Goal: Use online tool/utility: Utilize a website feature to perform a specific function

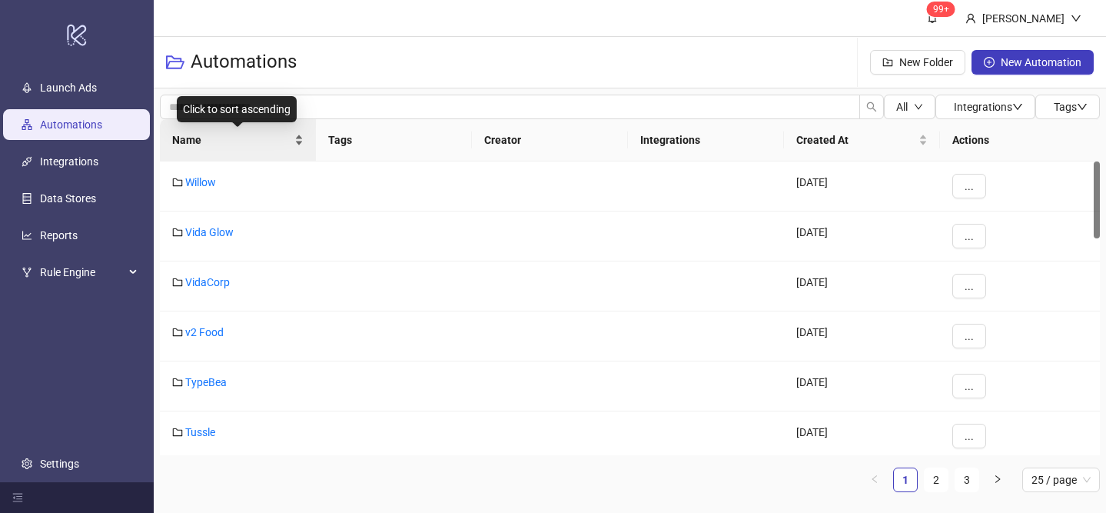
click at [295, 135] on div "Name" at bounding box center [237, 139] width 131 height 17
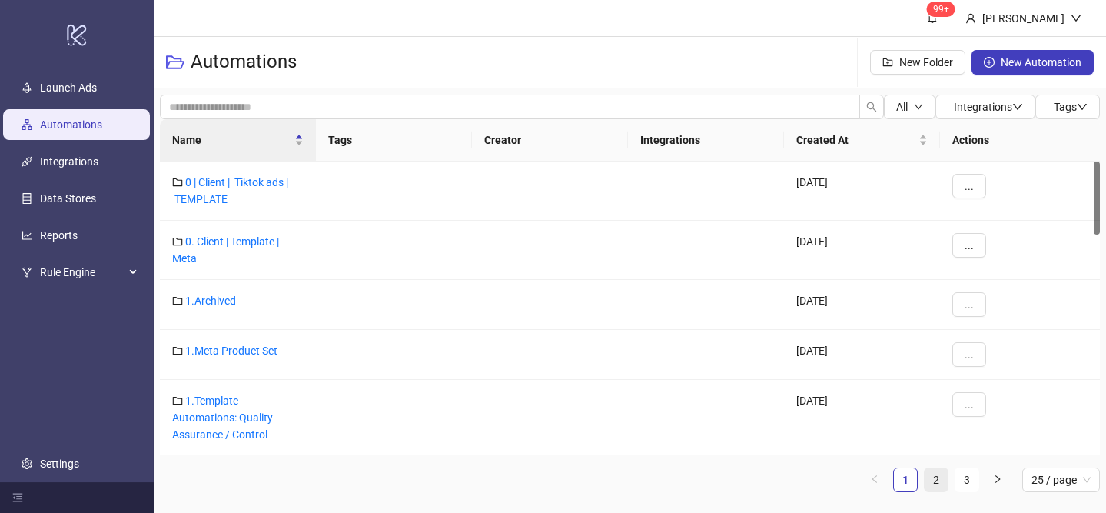
click at [937, 481] on link "2" at bounding box center [936, 479] width 23 height 23
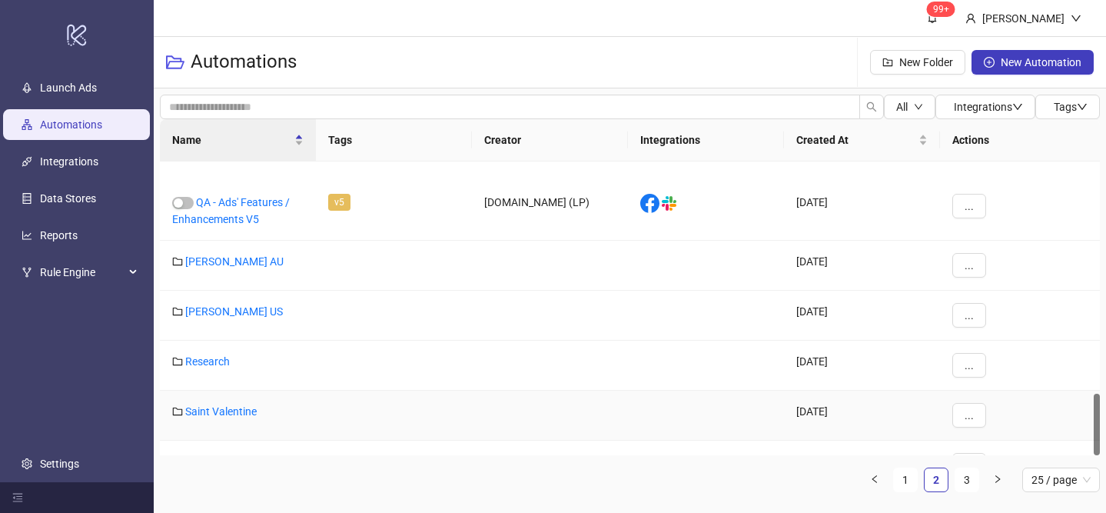
scroll to position [1105, 0]
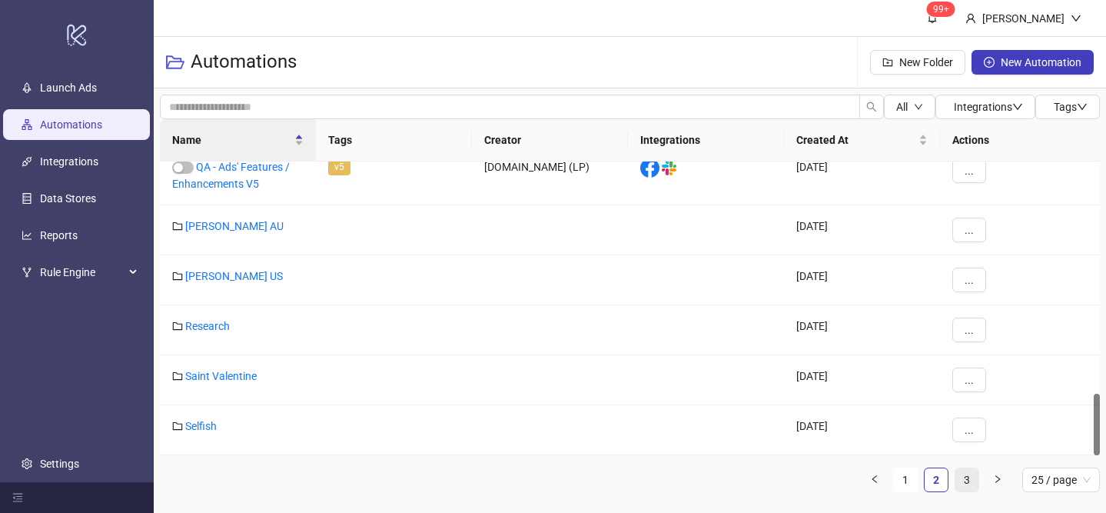
click at [966, 484] on link "3" at bounding box center [967, 479] width 23 height 23
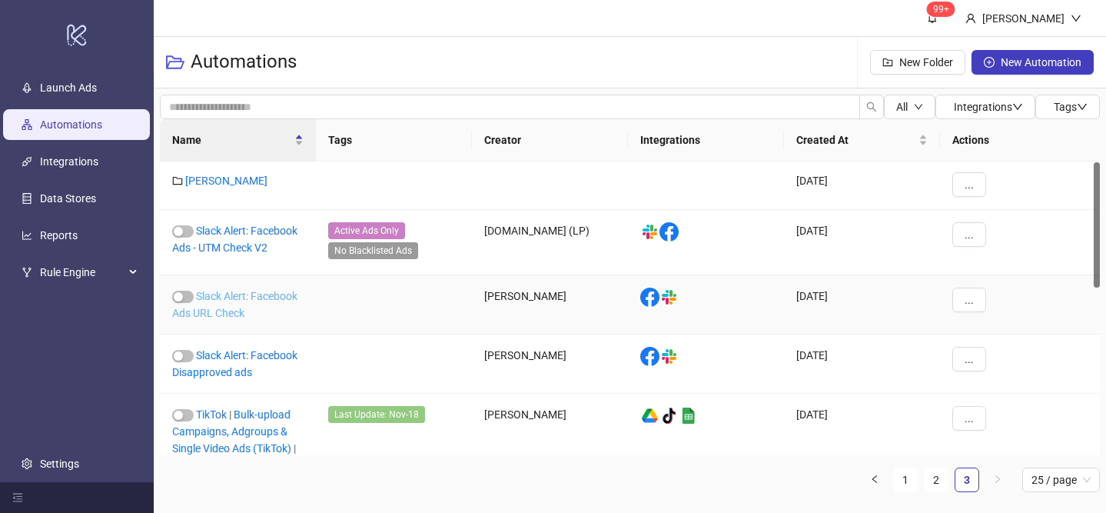
scroll to position [0, 0]
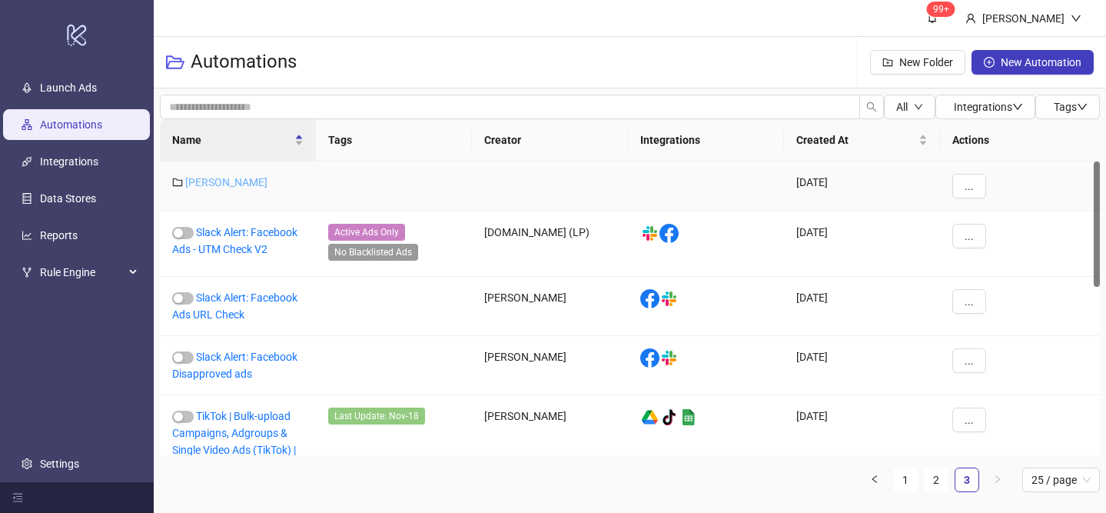
click at [221, 185] on link "[PERSON_NAME]" at bounding box center [226, 182] width 82 height 12
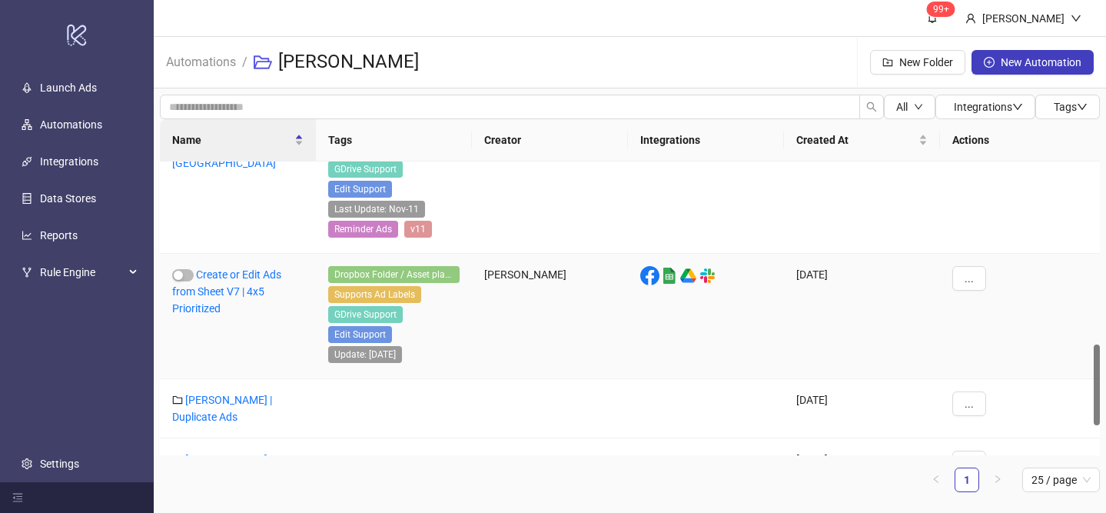
scroll to position [777, 0]
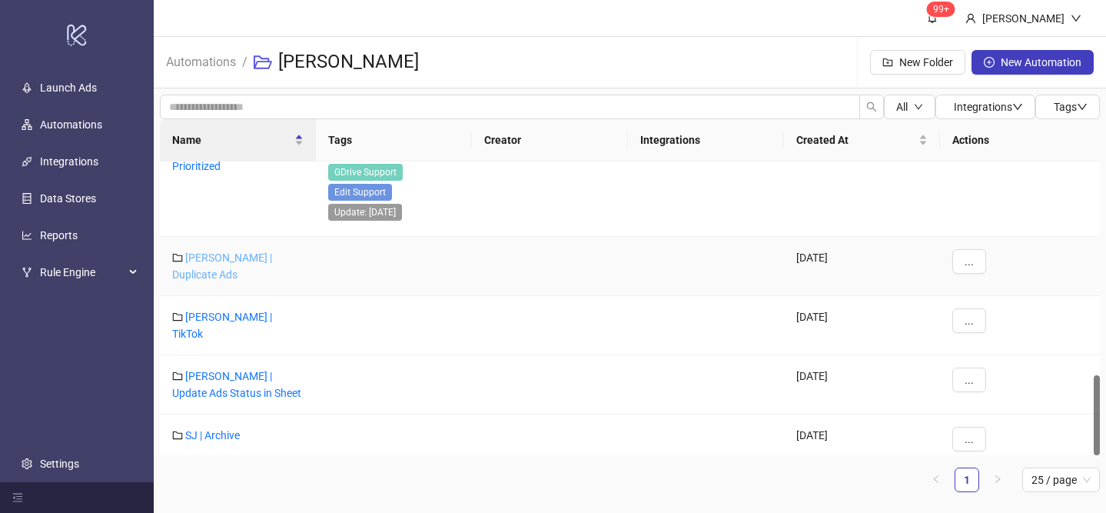
click at [259, 262] on link "[PERSON_NAME] | Duplicate Ads" at bounding box center [222, 265] width 100 height 29
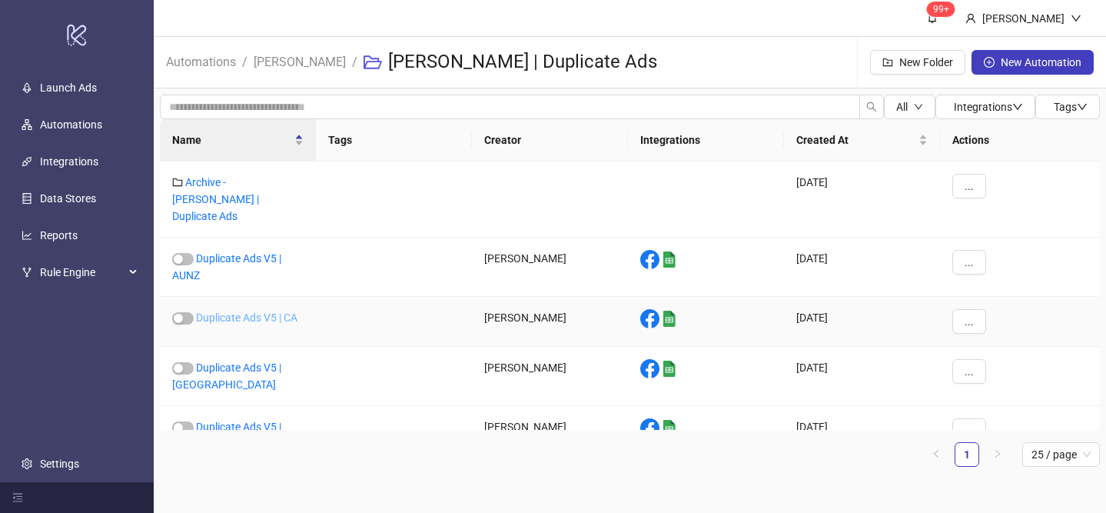
click at [287, 311] on link "Duplicate Ads V5 | CA" at bounding box center [246, 317] width 101 height 12
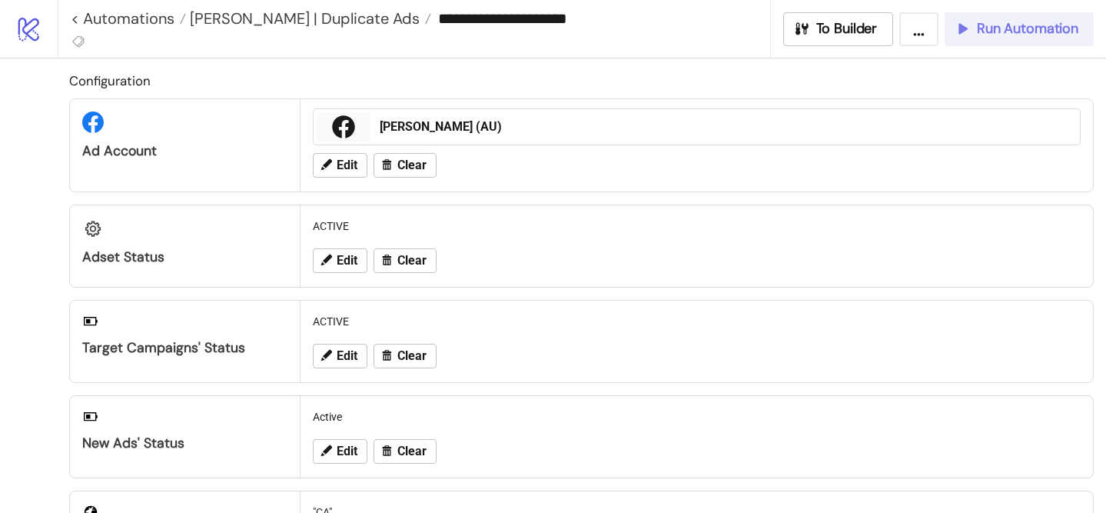
click at [976, 45] on button "Run Automation" at bounding box center [1019, 29] width 149 height 34
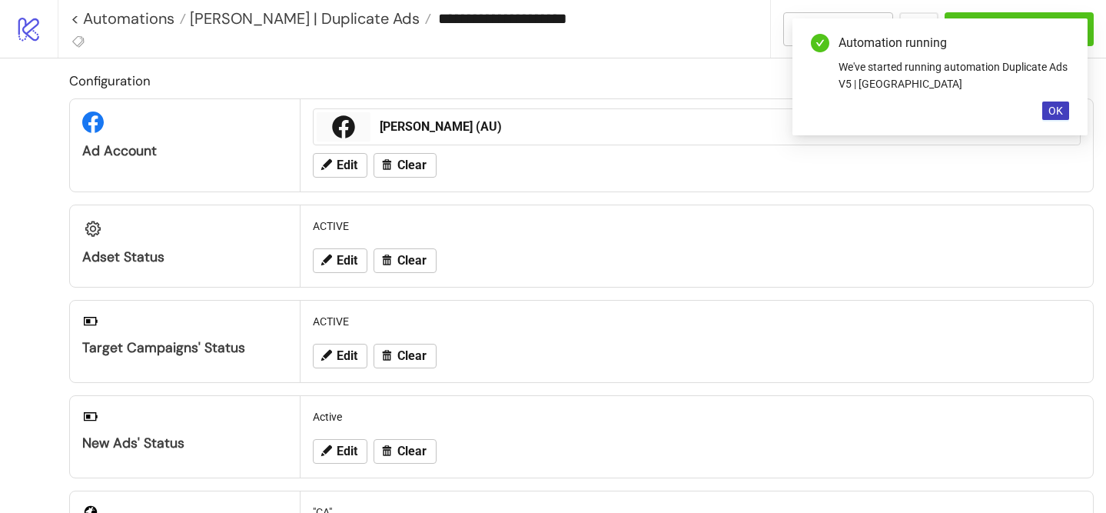
click at [1056, 127] on div "Automation running We've started running automation Duplicate Ads V5 | CA OK" at bounding box center [940, 76] width 295 height 117
click at [1056, 105] on span "OK" at bounding box center [1056, 111] width 15 height 12
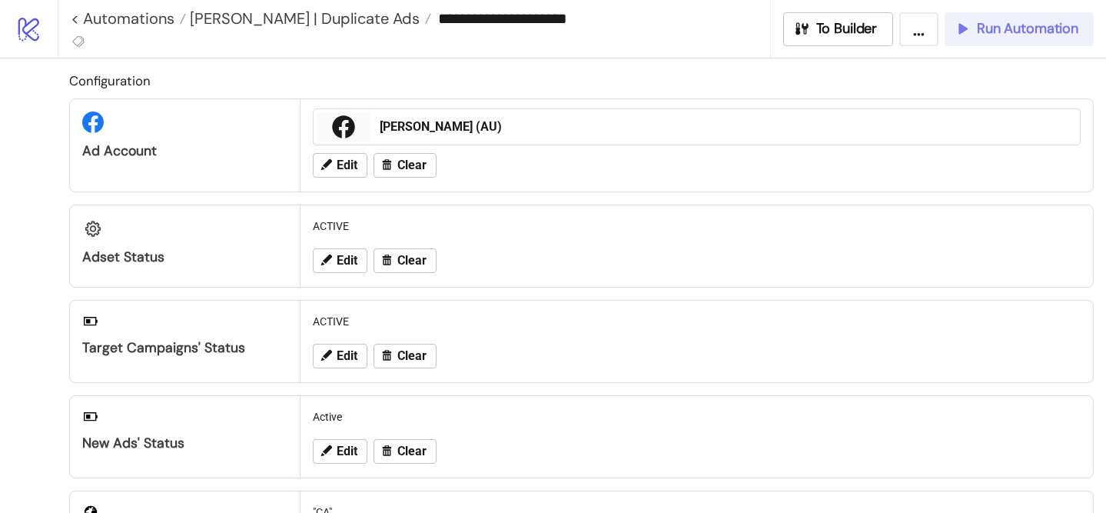
click at [971, 40] on button "Run Automation" at bounding box center [1019, 29] width 149 height 34
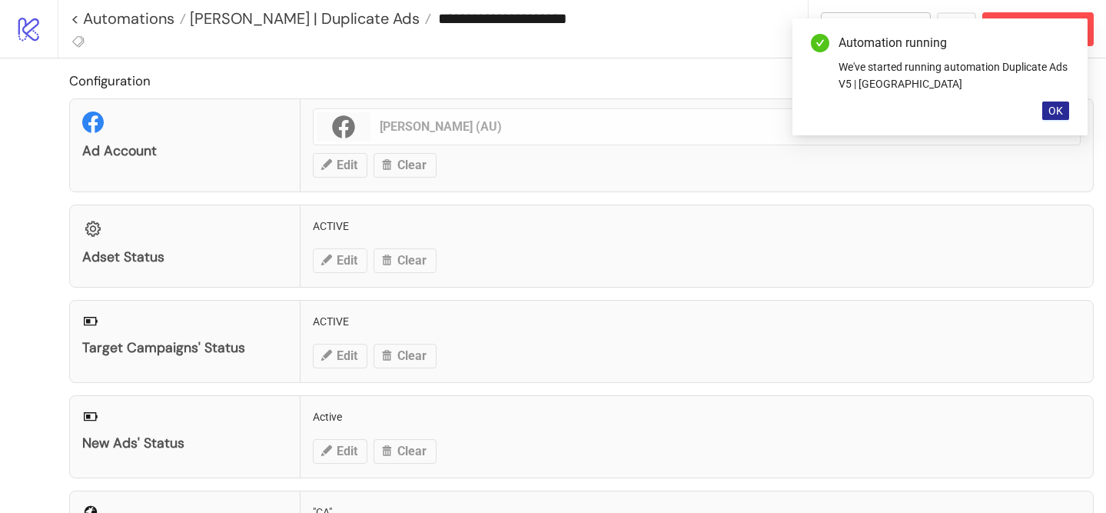
click at [1046, 109] on button "OK" at bounding box center [1056, 110] width 27 height 18
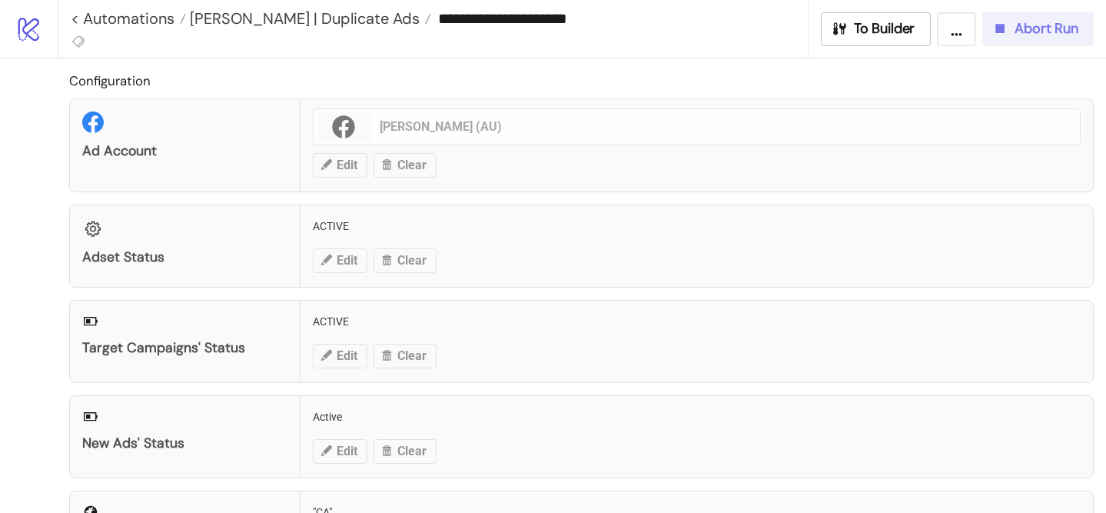
click at [1045, 18] on button "Abort Run" at bounding box center [1038, 29] width 111 height 34
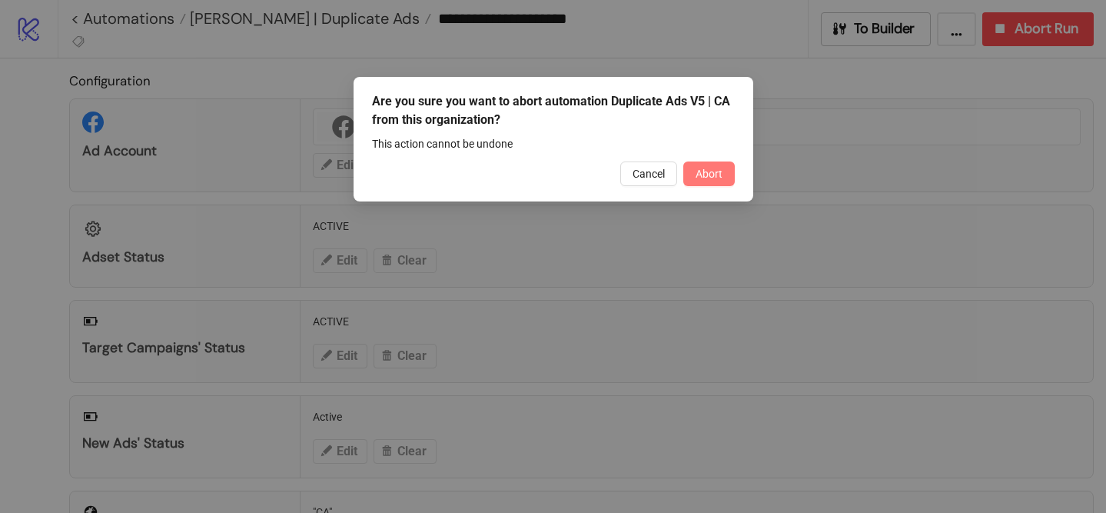
click at [722, 178] on button "Abort" at bounding box center [709, 173] width 52 height 25
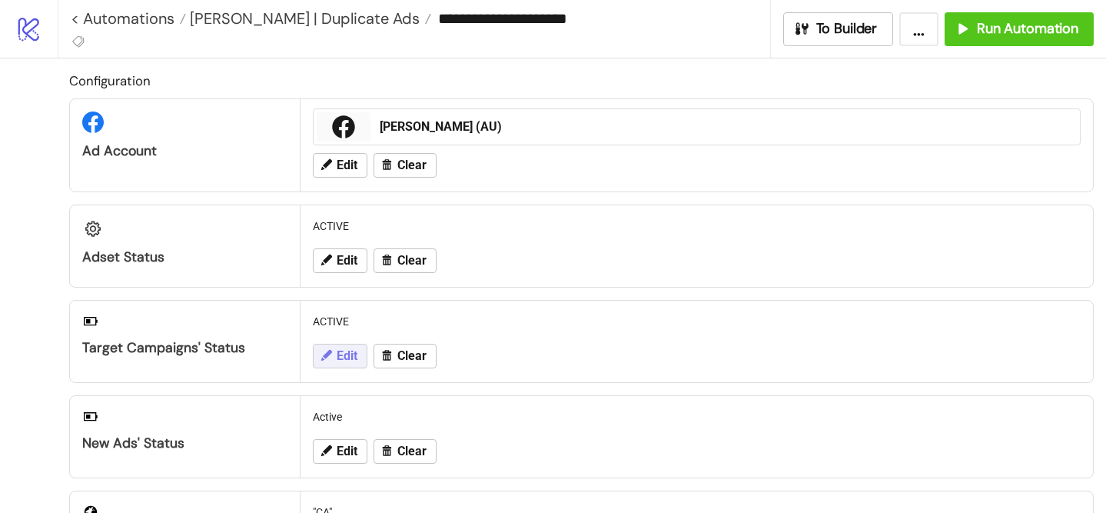
click at [338, 356] on span "Edit" at bounding box center [347, 356] width 21 height 14
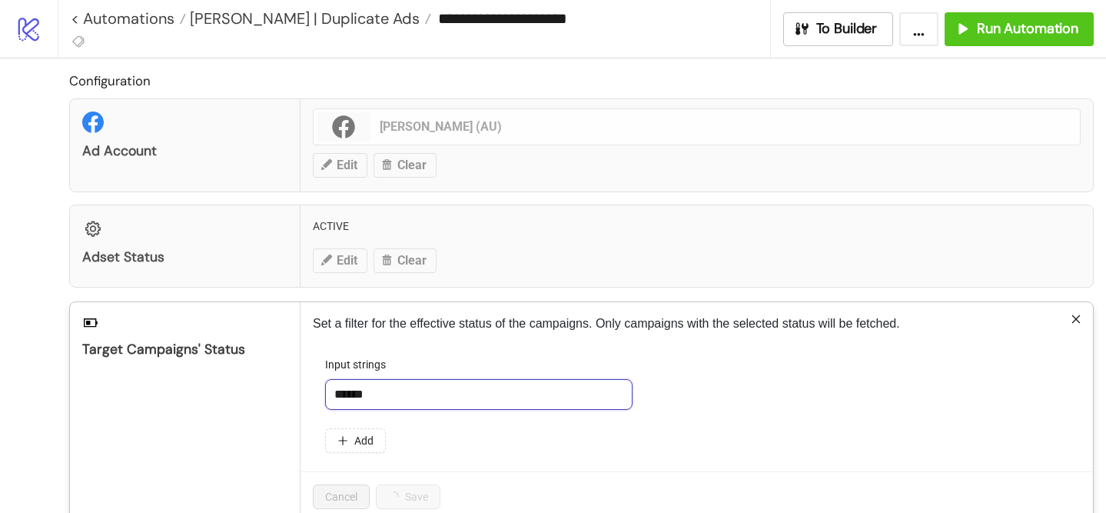
click at [419, 403] on input "******" at bounding box center [479, 394] width 308 height 31
click at [354, 438] on button "Add" at bounding box center [355, 440] width 61 height 25
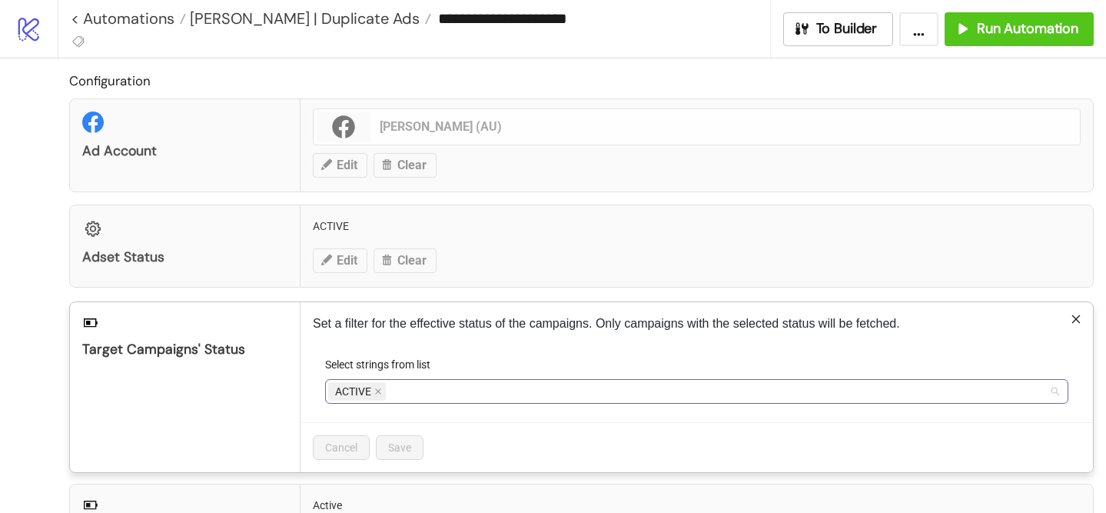
click at [408, 391] on div "ACTIVE" at bounding box center [688, 392] width 721 height 22
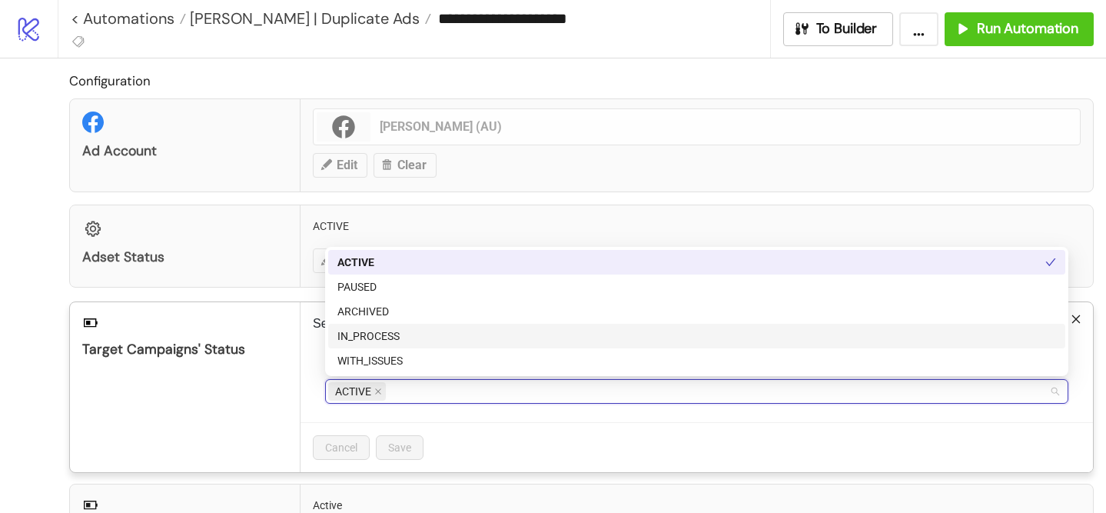
click at [434, 331] on div "IN_PROCESS" at bounding box center [697, 336] width 719 height 17
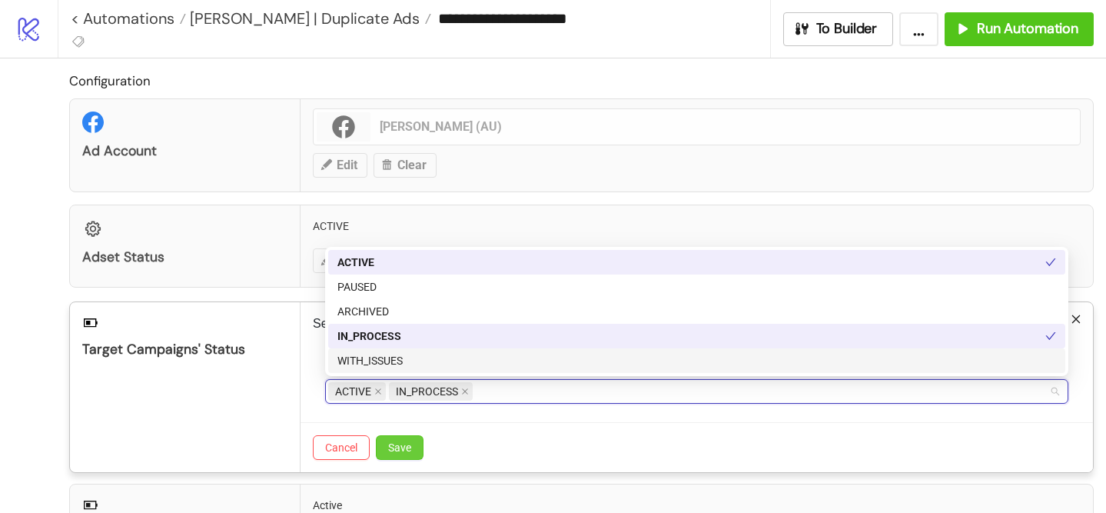
click at [402, 457] on button "Save" at bounding box center [400, 447] width 48 height 25
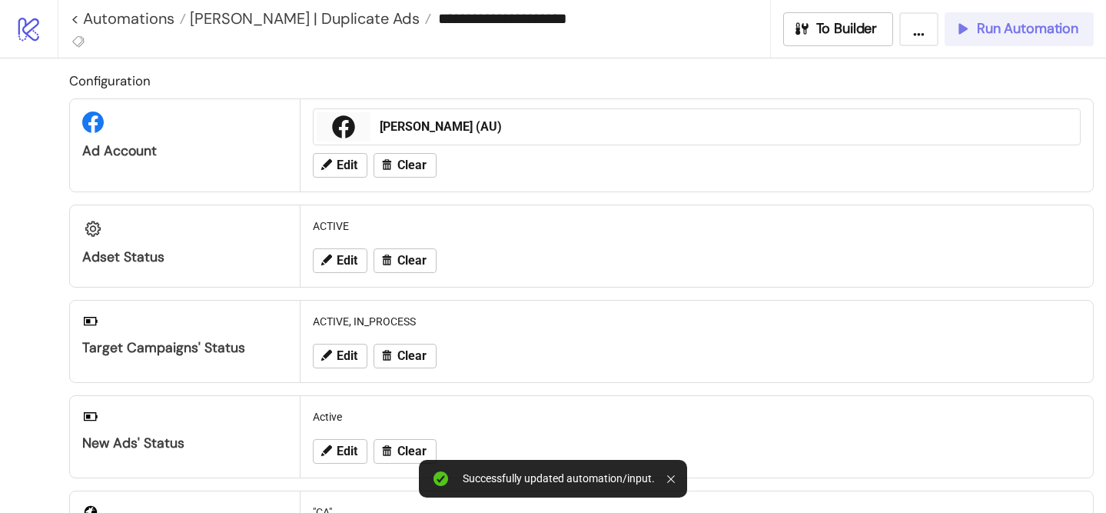
click at [1015, 26] on span "Run Automation" at bounding box center [1027, 29] width 101 height 18
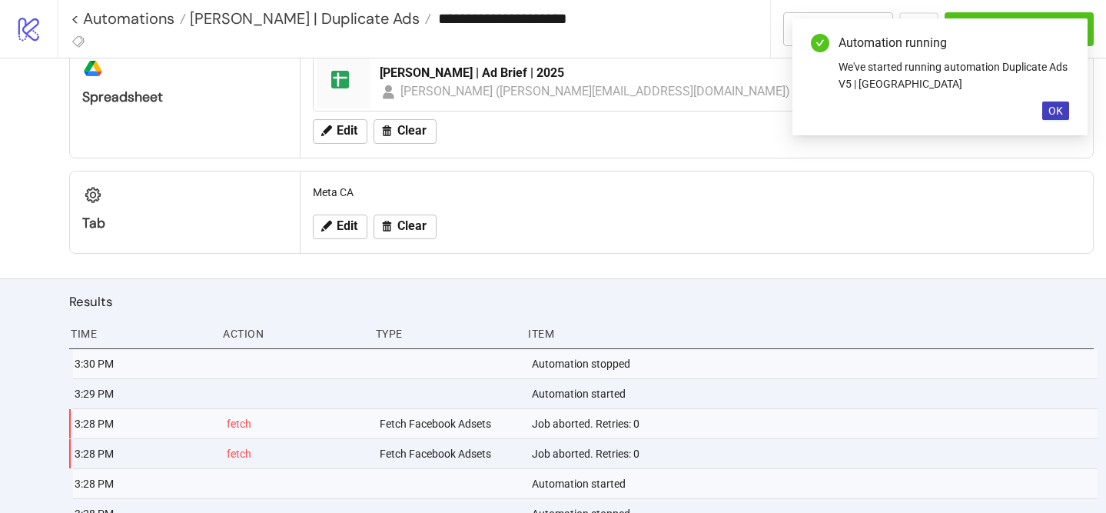
scroll to position [670, 0]
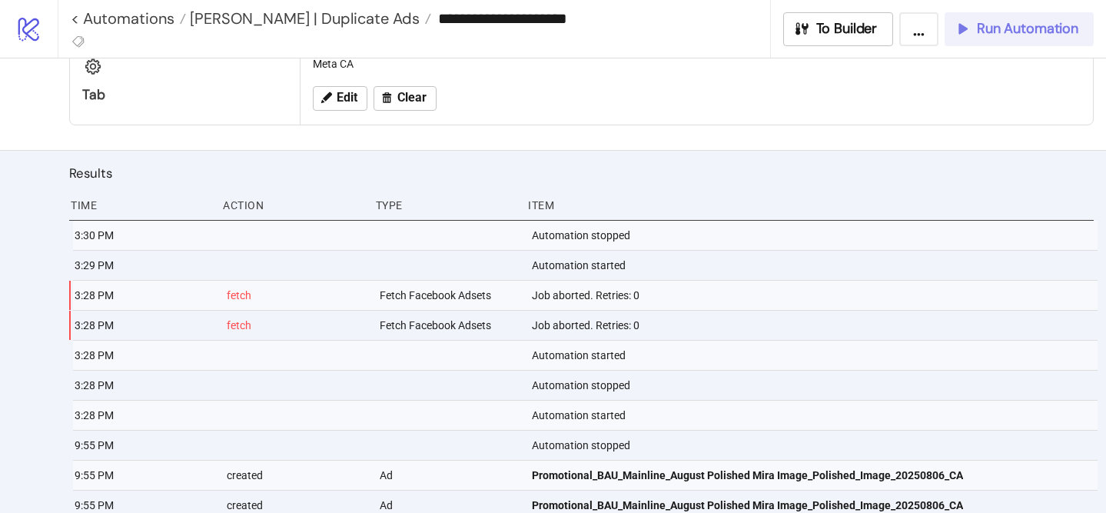
click at [981, 29] on span "Run Automation" at bounding box center [1027, 29] width 101 height 18
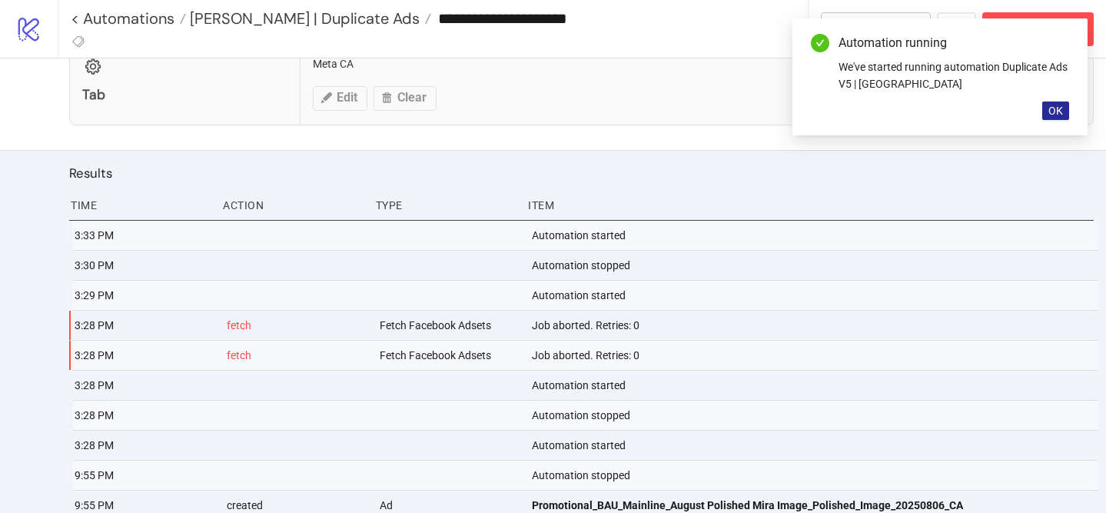
click at [1056, 117] on button "OK" at bounding box center [1056, 110] width 27 height 18
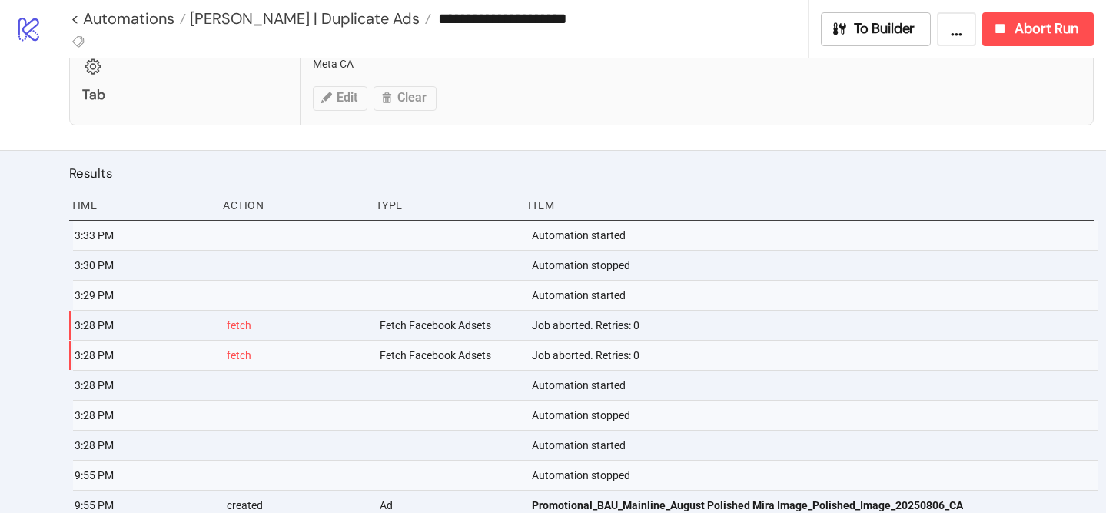
scroll to position [749, 0]
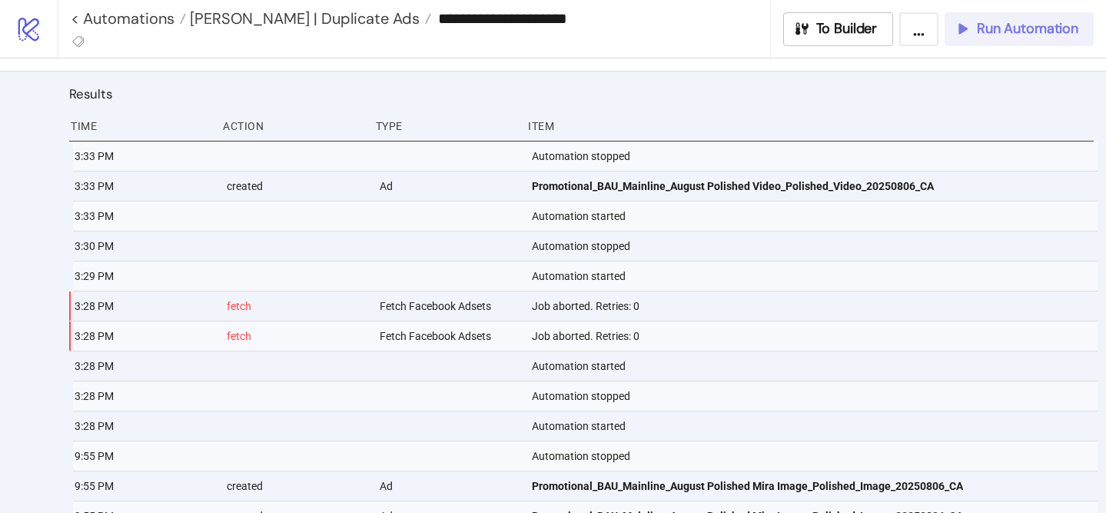
click at [1013, 33] on span "Run Automation" at bounding box center [1027, 29] width 101 height 18
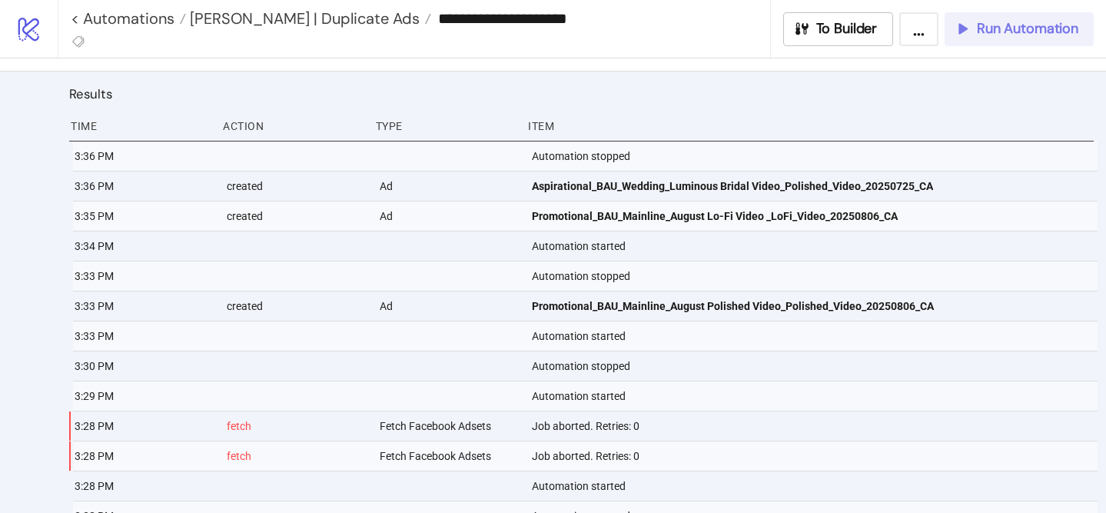
click at [959, 41] on button "Run Automation" at bounding box center [1019, 29] width 149 height 34
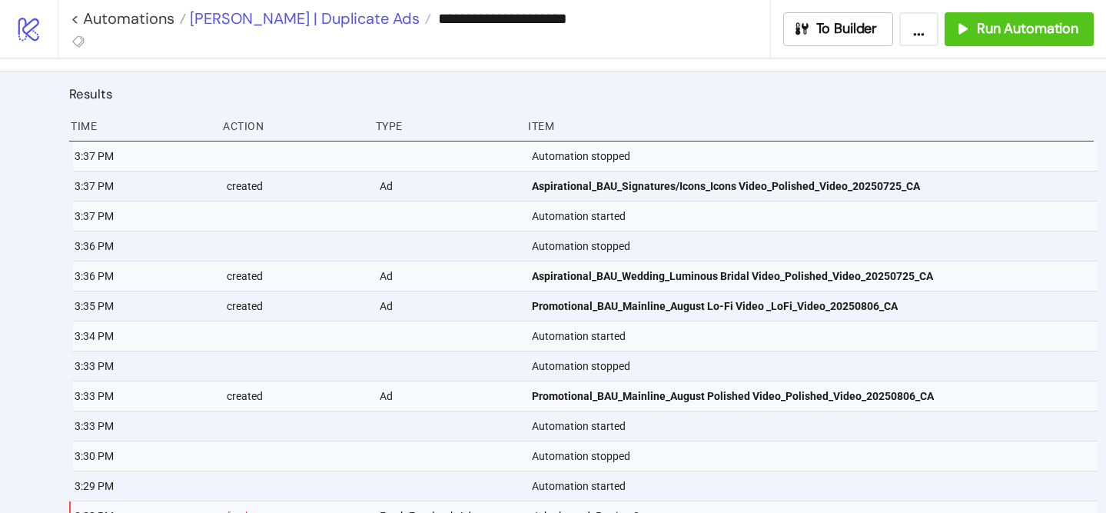
click at [344, 12] on span "[PERSON_NAME] | Duplicate Ads" at bounding box center [303, 18] width 234 height 20
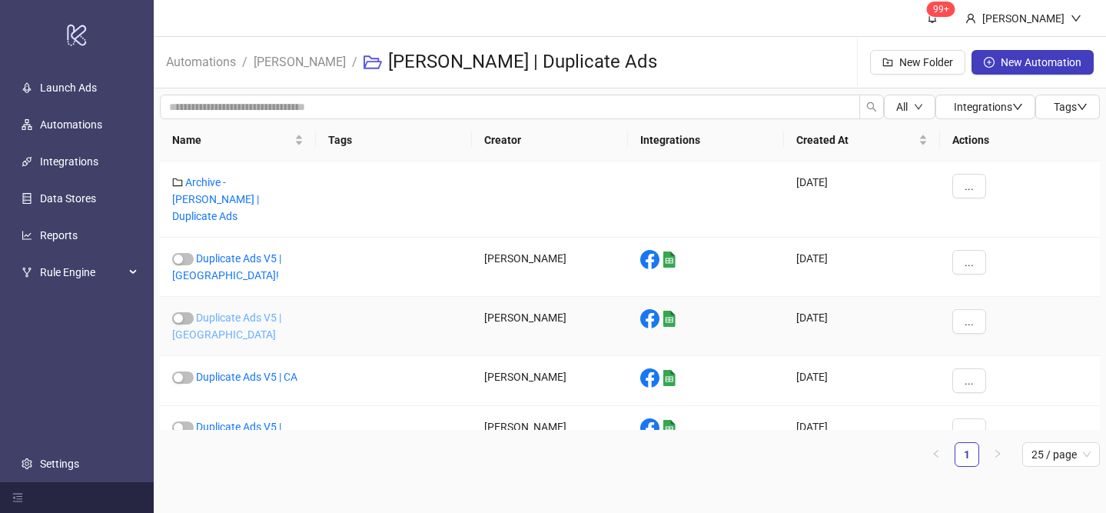
click at [281, 311] on link "Duplicate Ads V5 | [GEOGRAPHIC_DATA]" at bounding box center [226, 325] width 109 height 29
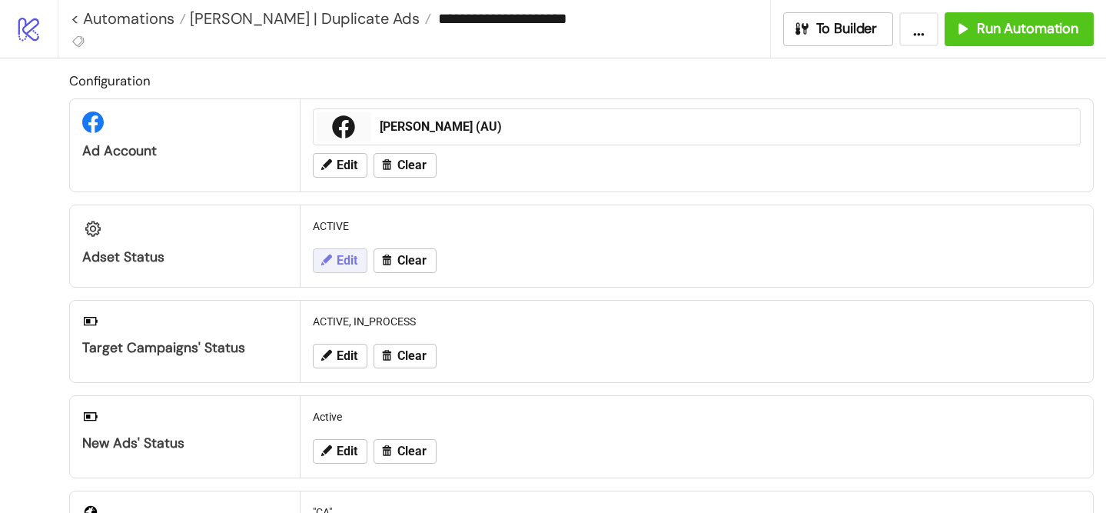
type input "**********"
click at [329, 364] on button "Edit" at bounding box center [340, 356] width 55 height 25
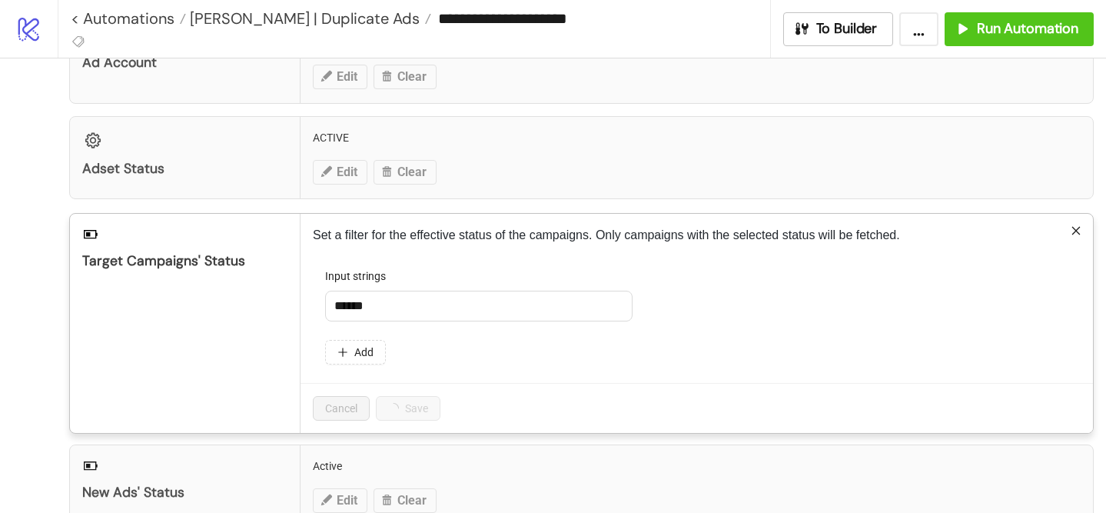
scroll to position [89, 0]
click at [441, 308] on input "******" at bounding box center [479, 305] width 308 height 31
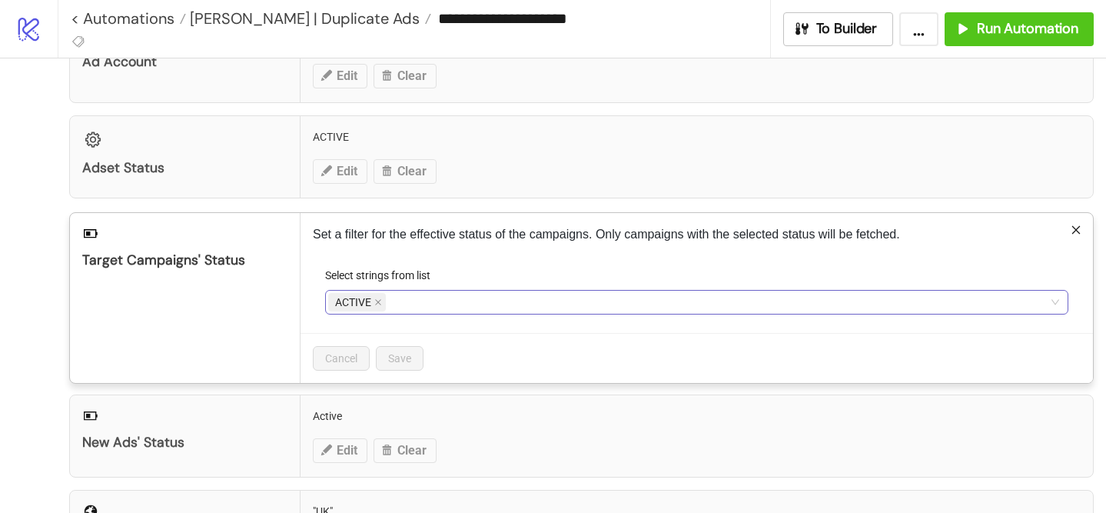
click at [447, 295] on div "ACTIVE" at bounding box center [688, 302] width 721 height 22
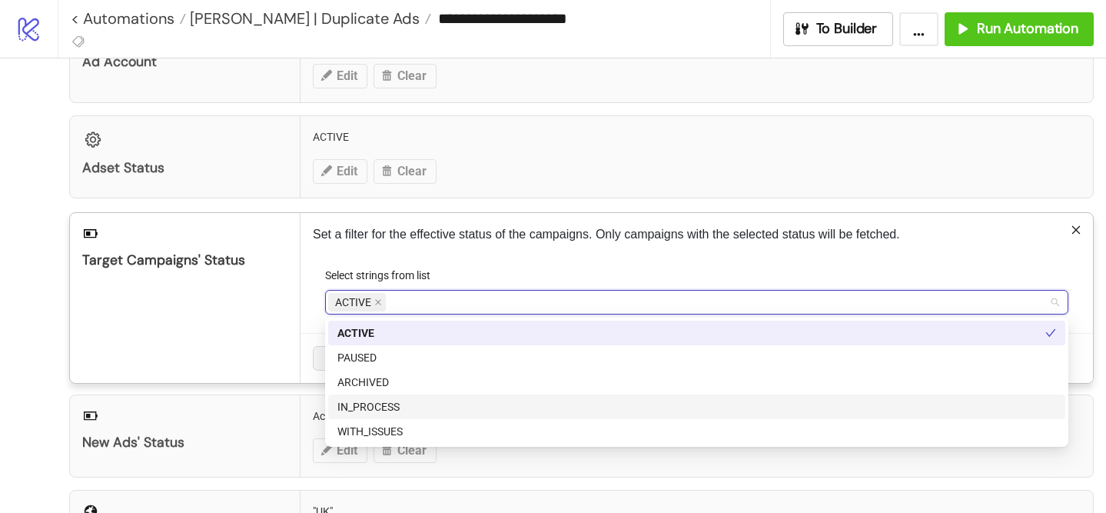
click at [441, 406] on div "IN_PROCESS" at bounding box center [697, 406] width 719 height 17
click at [550, 241] on p "Set a filter for the effective status of the campaigns. Only campaigns with the…" at bounding box center [697, 234] width 768 height 18
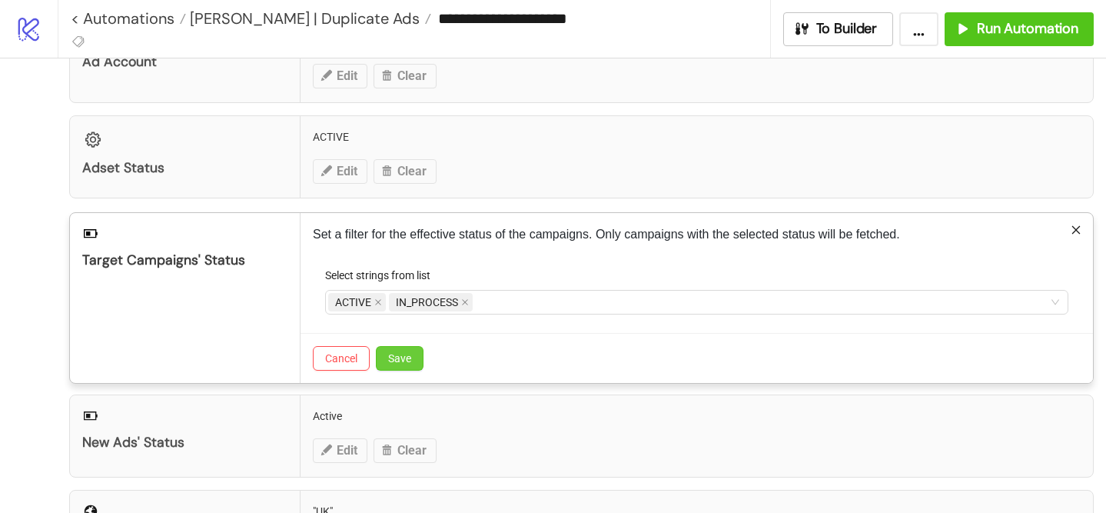
click at [415, 359] on button "Save" at bounding box center [400, 358] width 48 height 25
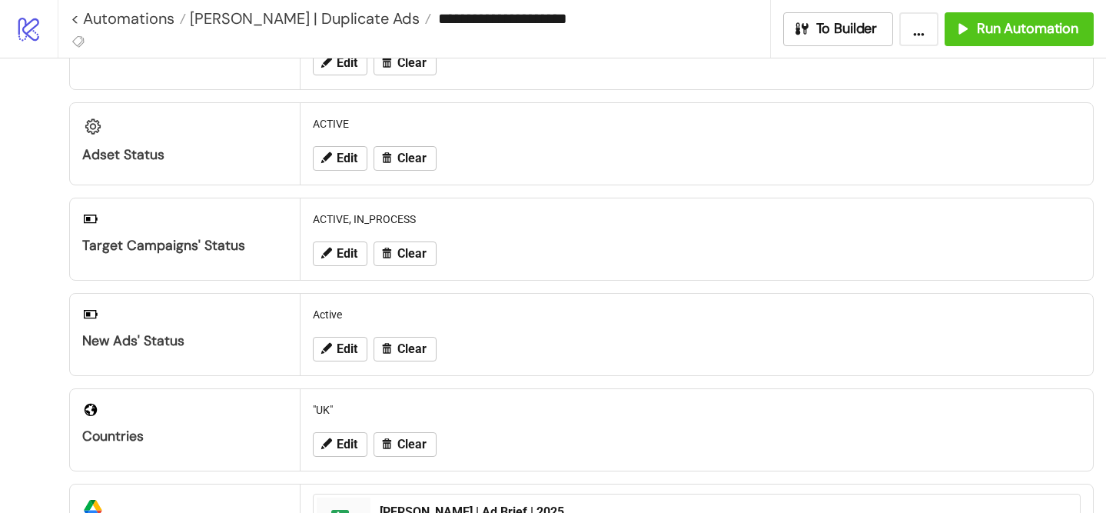
scroll to position [0, 0]
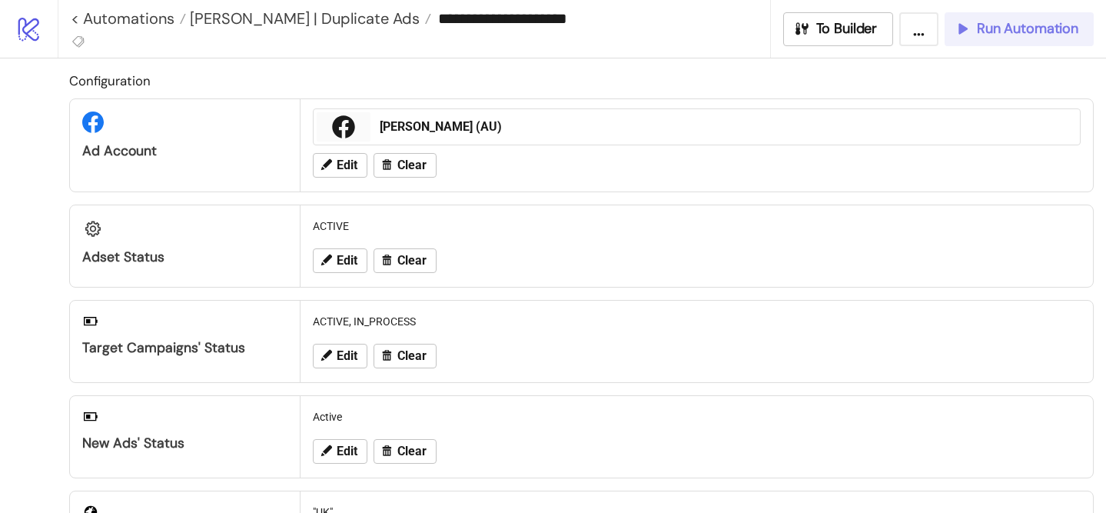
click at [1009, 33] on span "Run Automation" at bounding box center [1027, 29] width 101 height 18
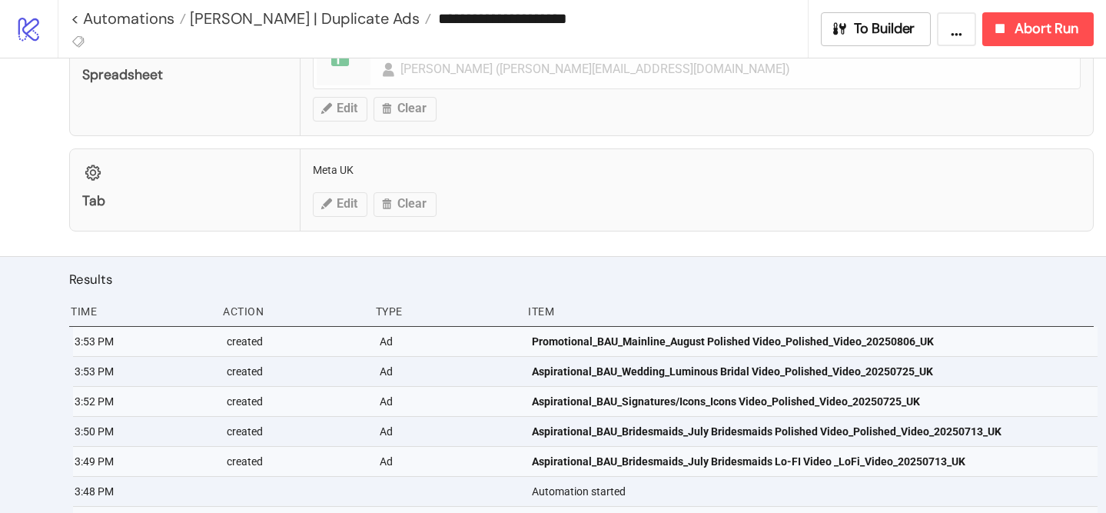
scroll to position [579, 0]
